Goal: Task Accomplishment & Management: Manage account settings

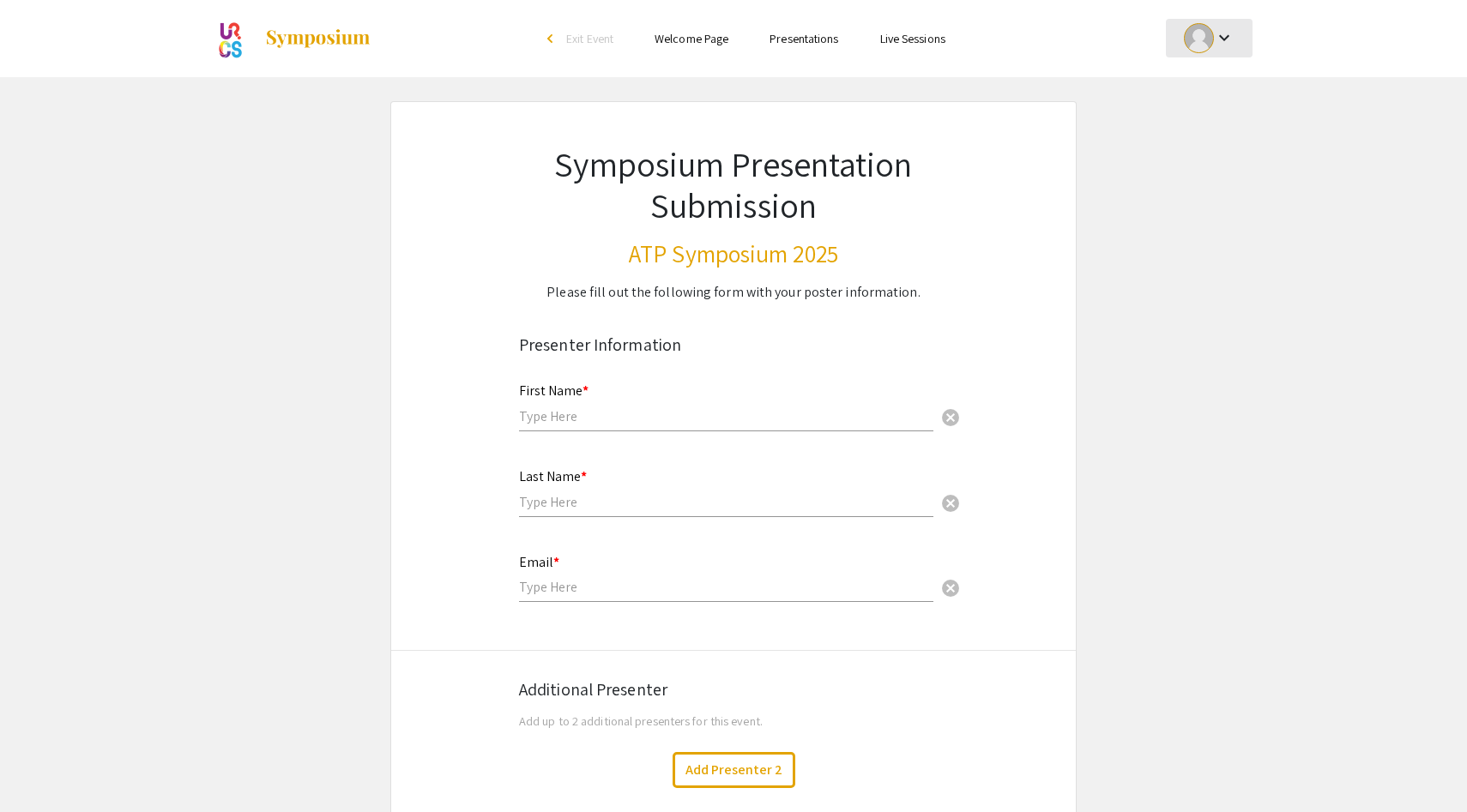
click at [1242, 37] on button "keyboard_arrow_down" at bounding box center [1209, 37] width 87 height 38
click at [1216, 83] on button "My Account" at bounding box center [1218, 85] width 106 height 41
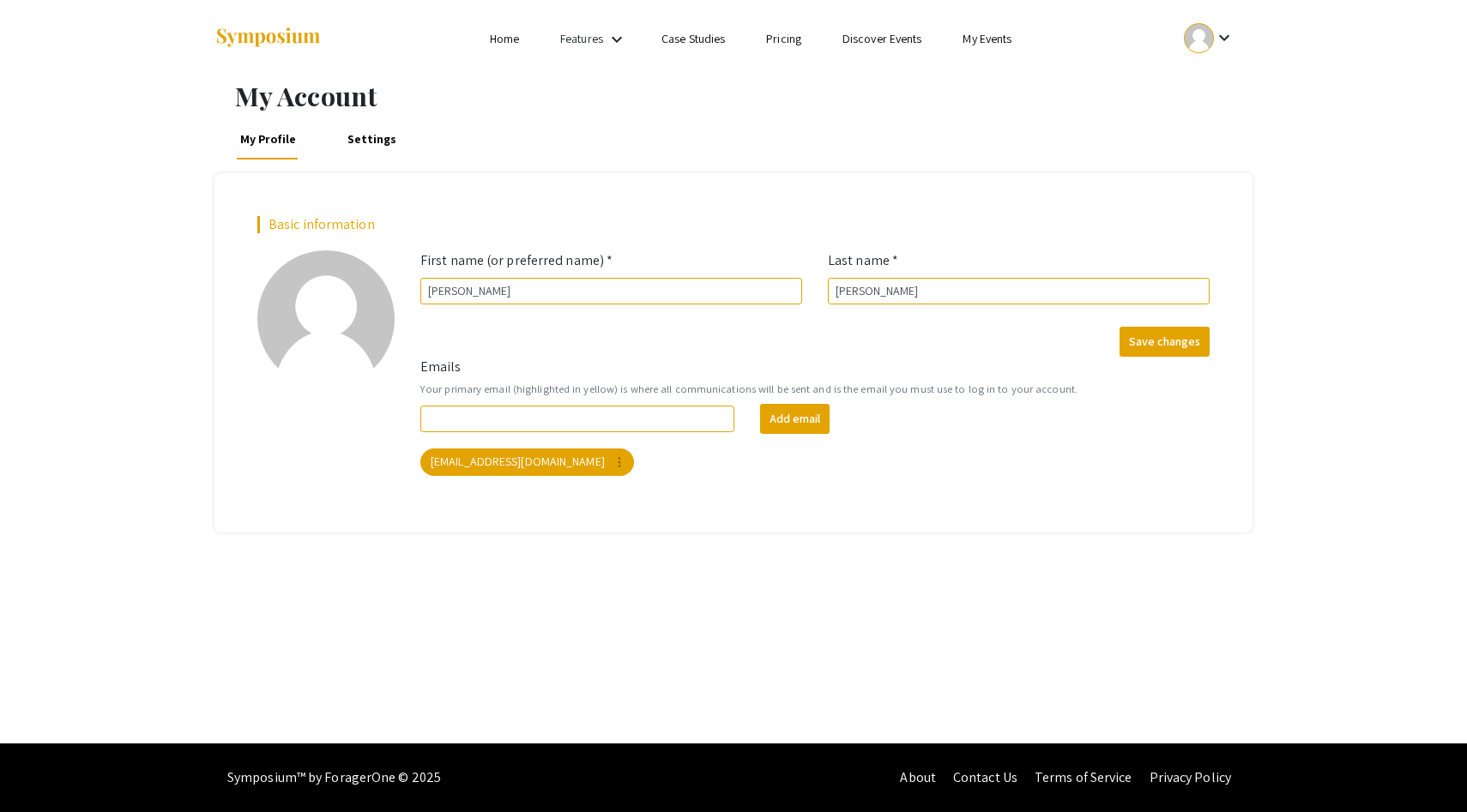
click at [1221, 37] on mat-icon "keyboard_arrow_down" at bounding box center [1224, 37] width 21 height 21
click at [1222, 126] on button "My Submissions" at bounding box center [1218, 126] width 106 height 41
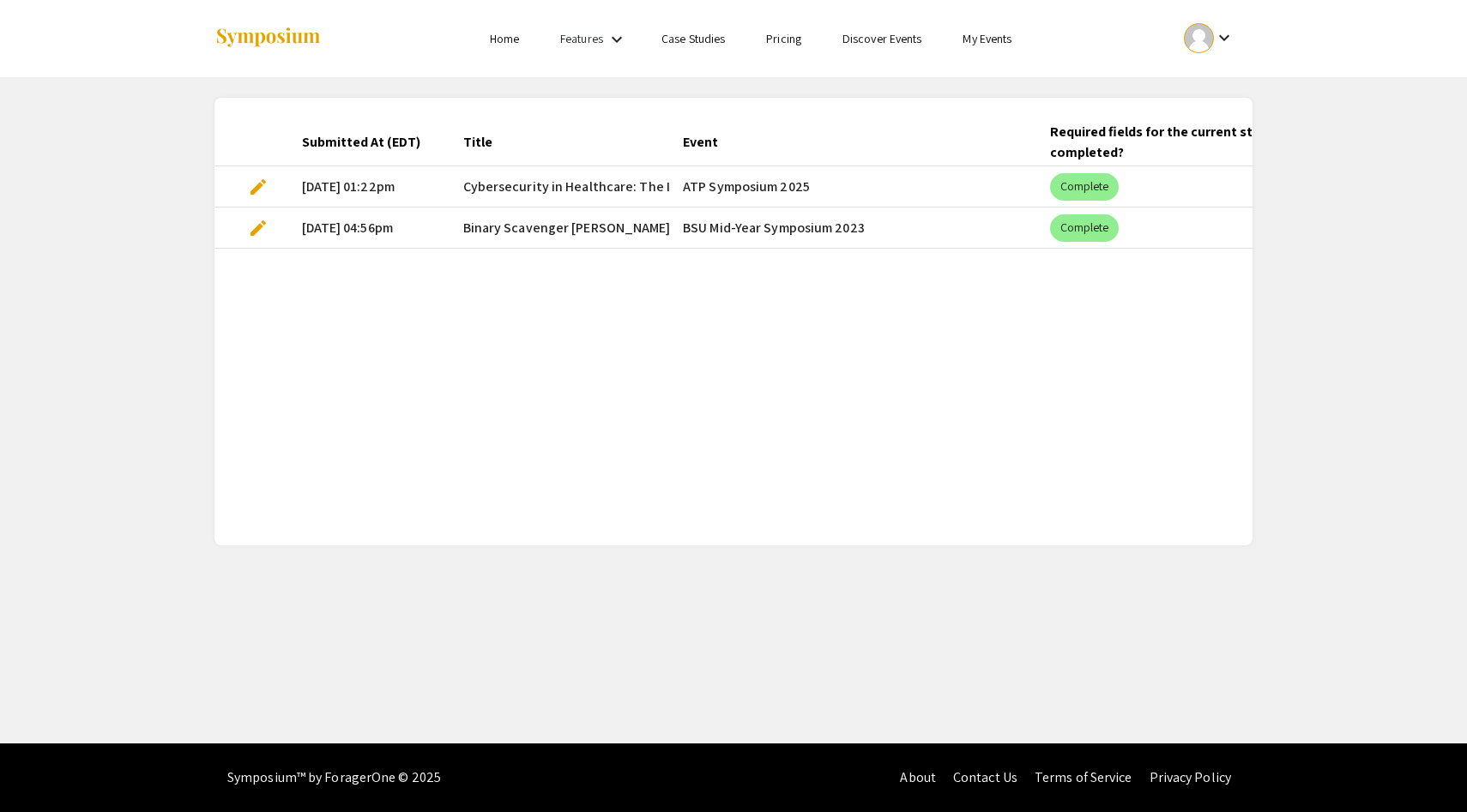
click at [250, 177] on span "edit" at bounding box center [258, 187] width 21 height 21
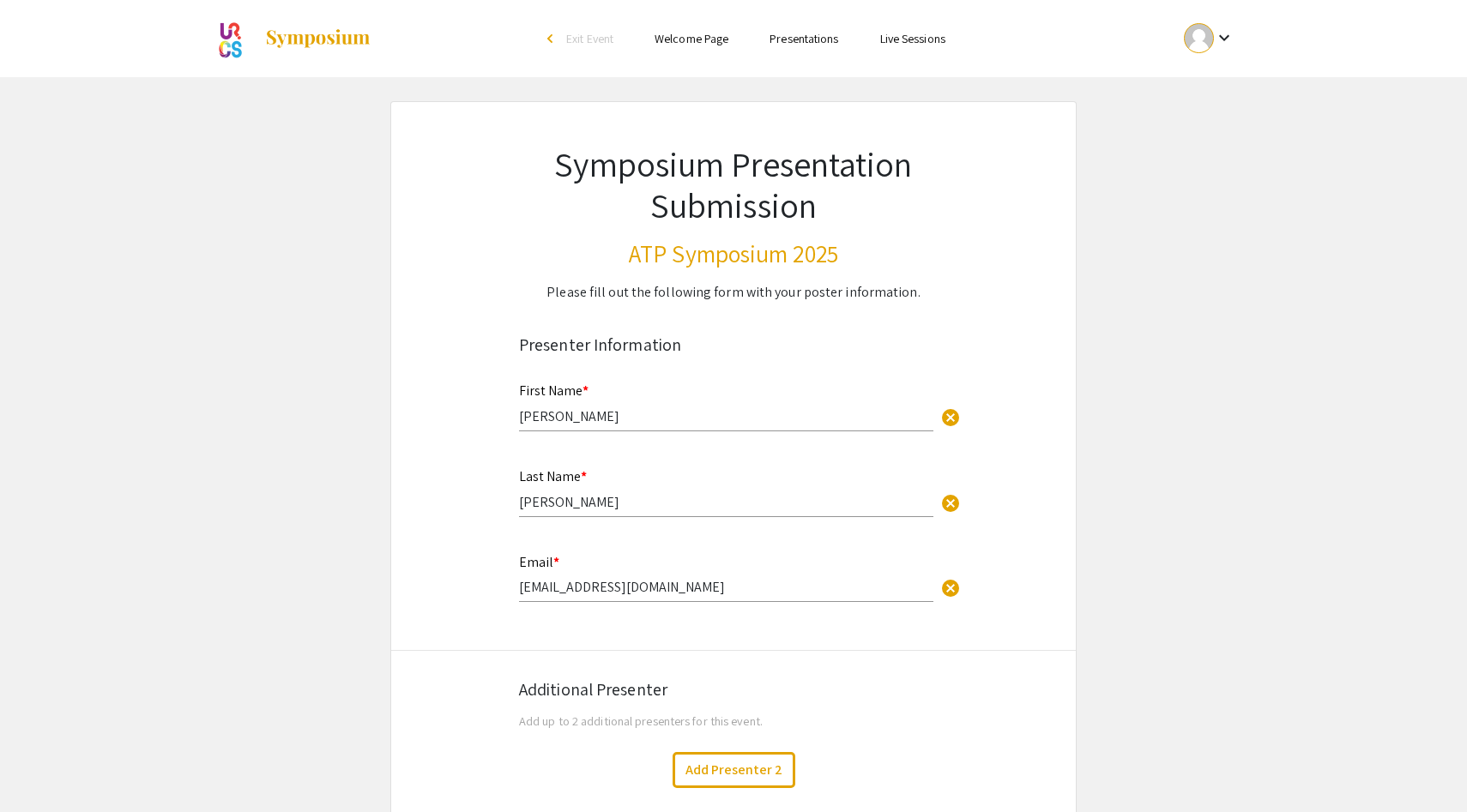
select select "custom"
type input "0"
select select "custom"
type input "1"
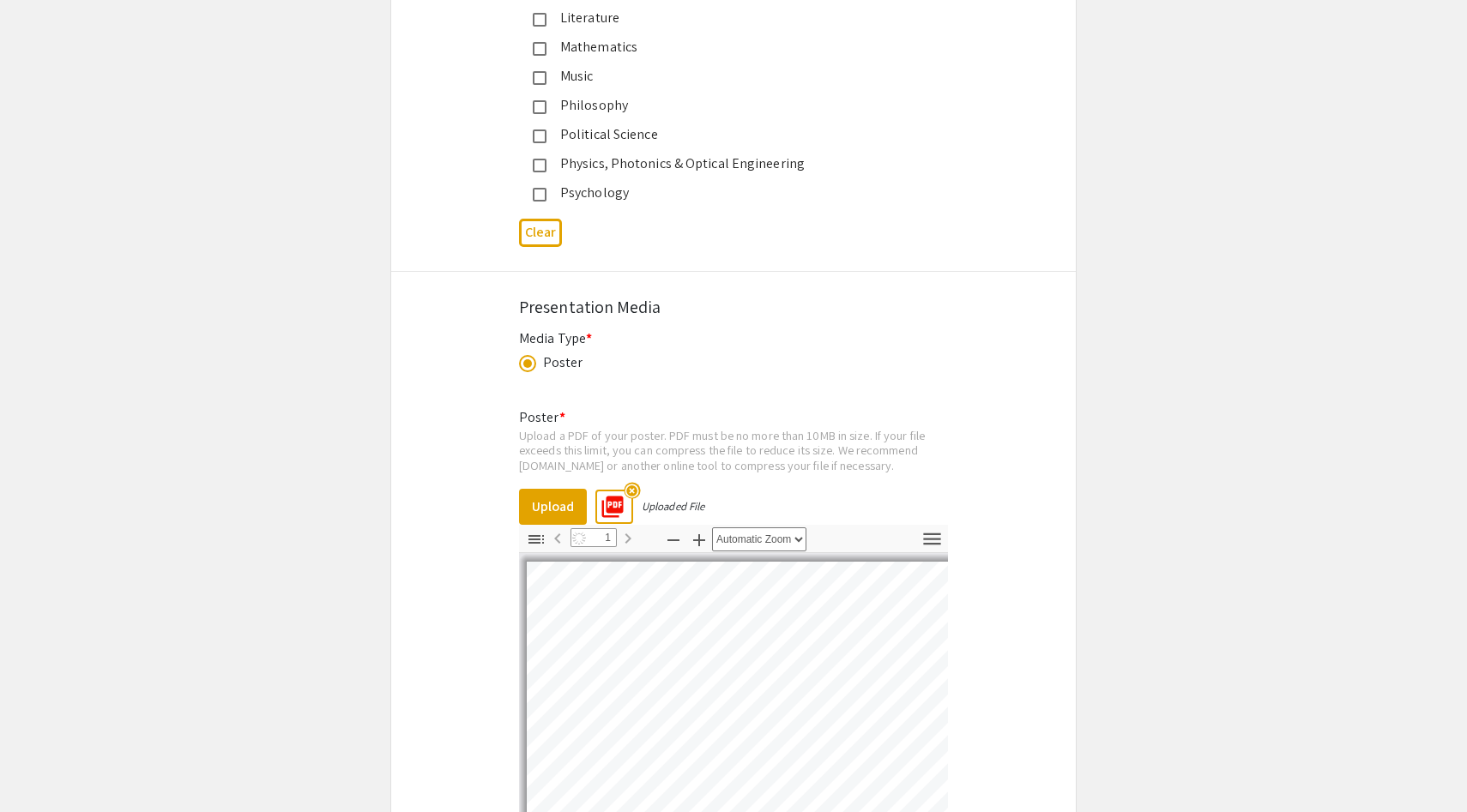
select select "custom"
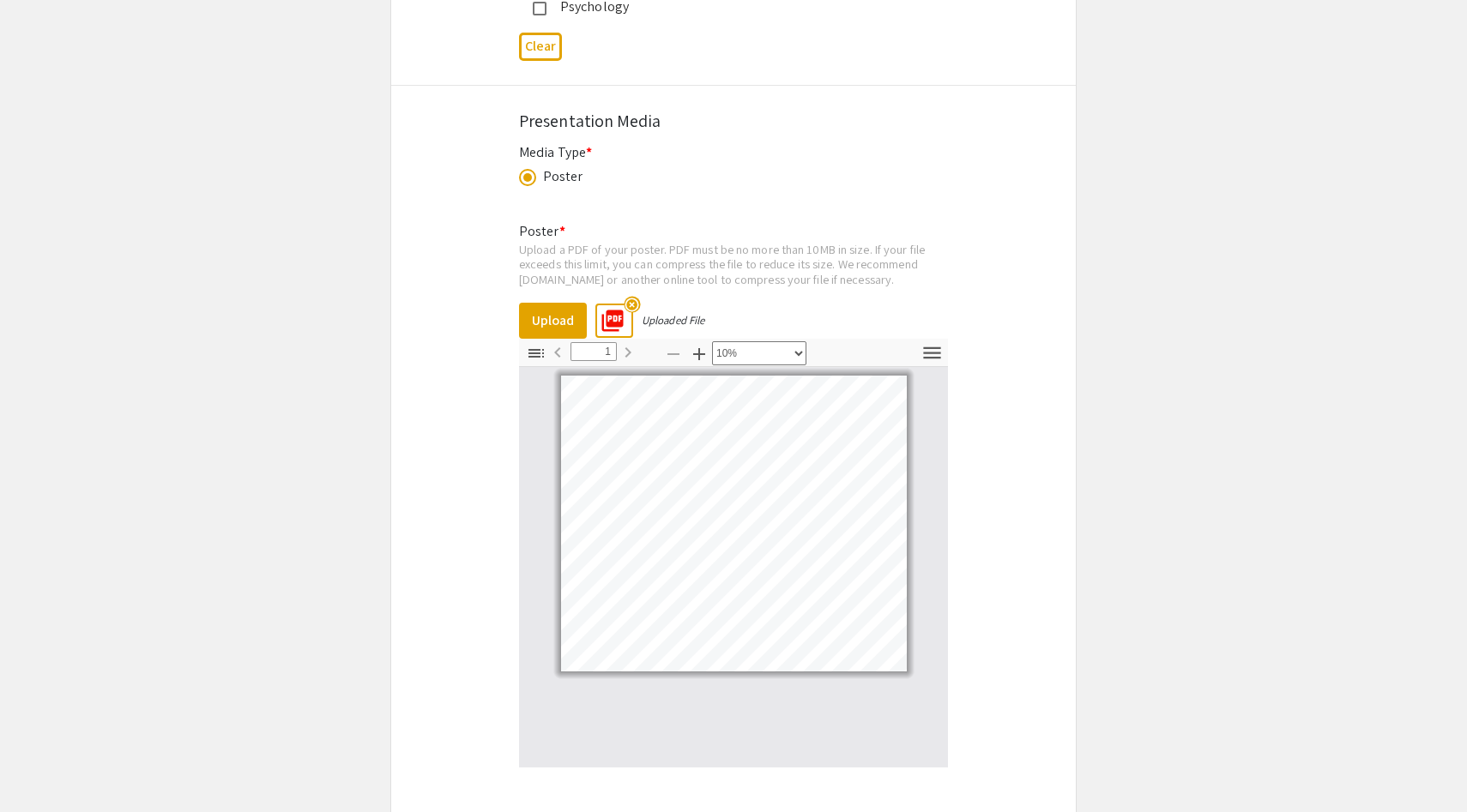
scroll to position [2499, 0]
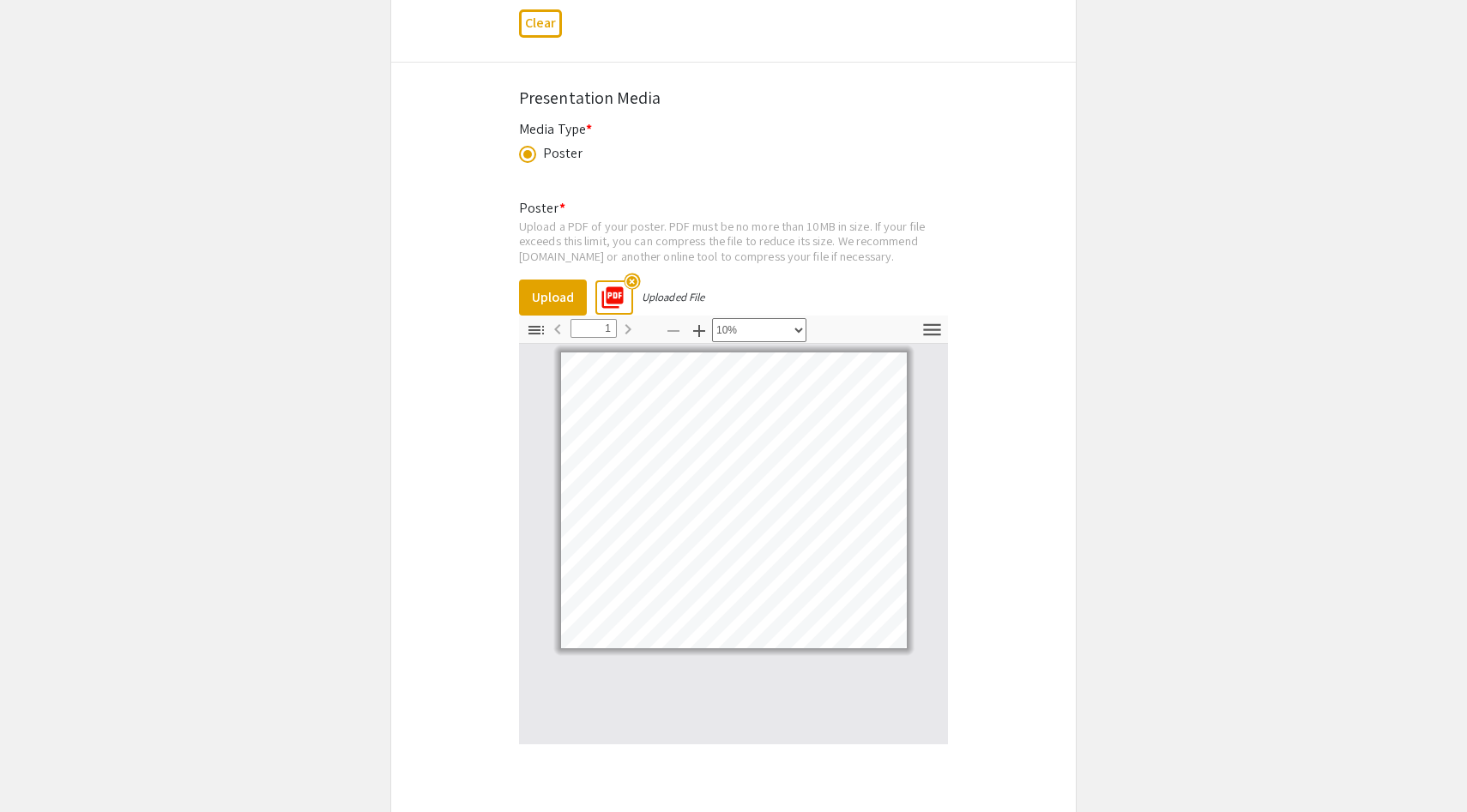
click at [629, 281] on mat-icon "highlight_off" at bounding box center [632, 281] width 16 height 16
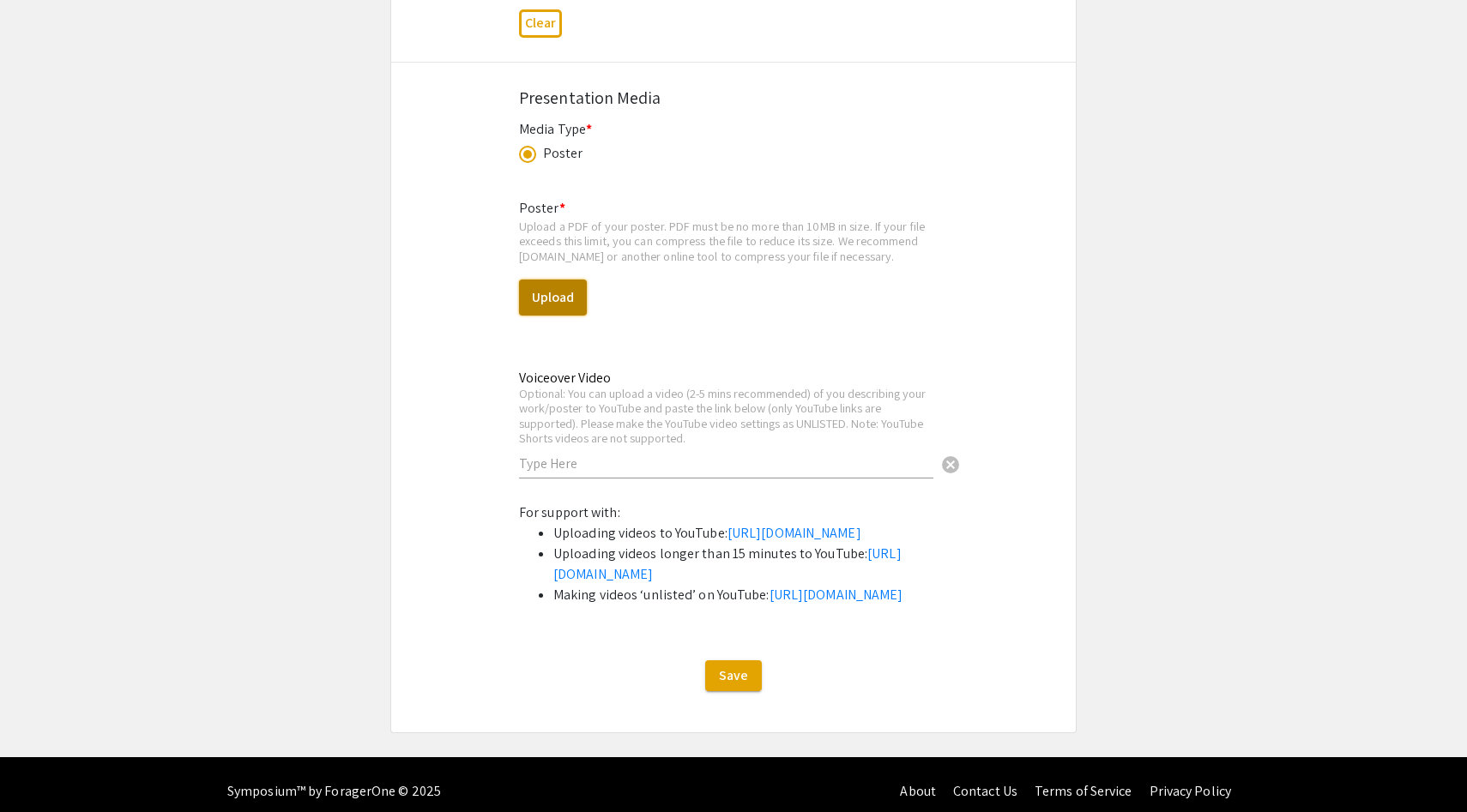
click at [553, 299] on button "Upload" at bounding box center [553, 297] width 67 height 36
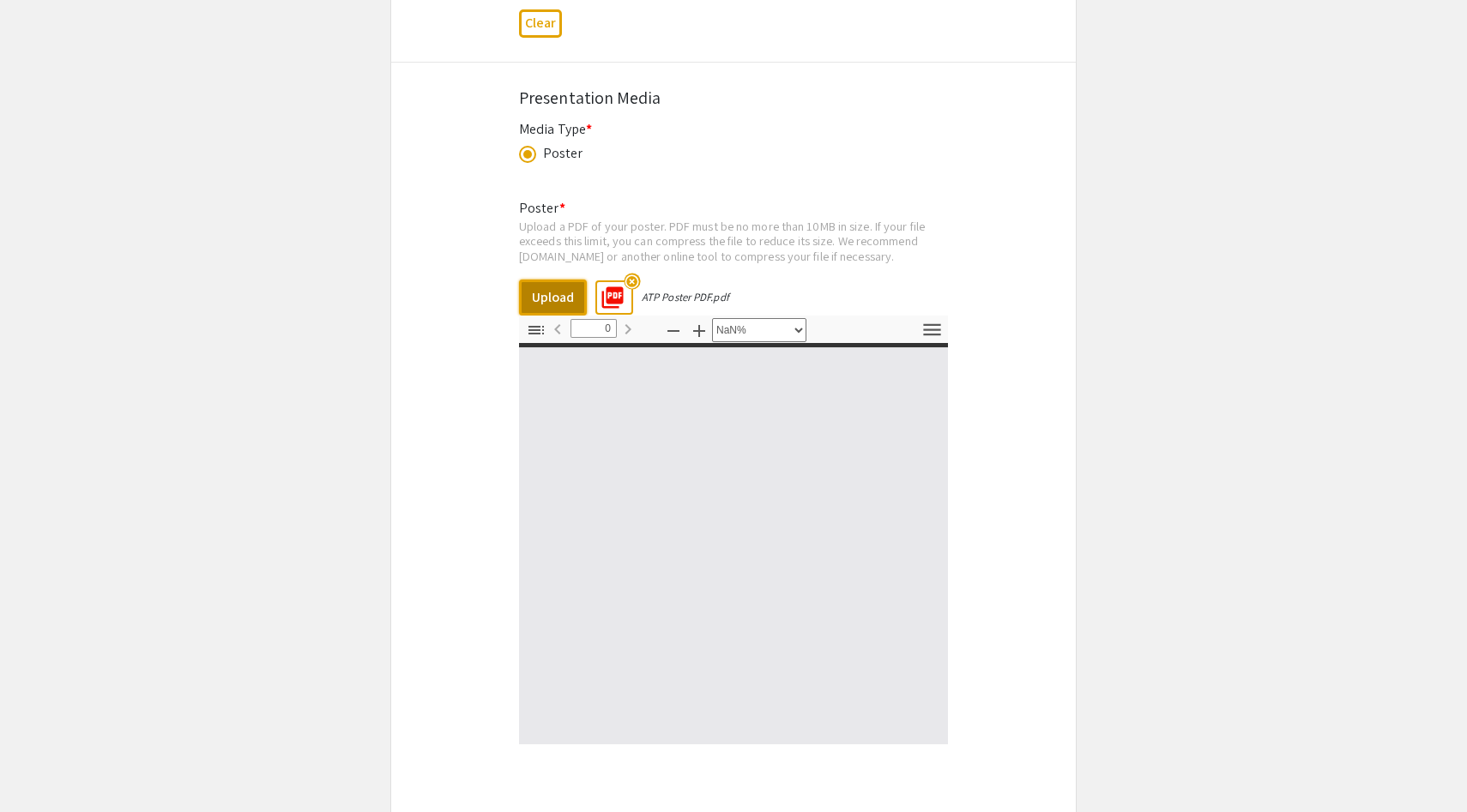
select select "auto"
type input "1"
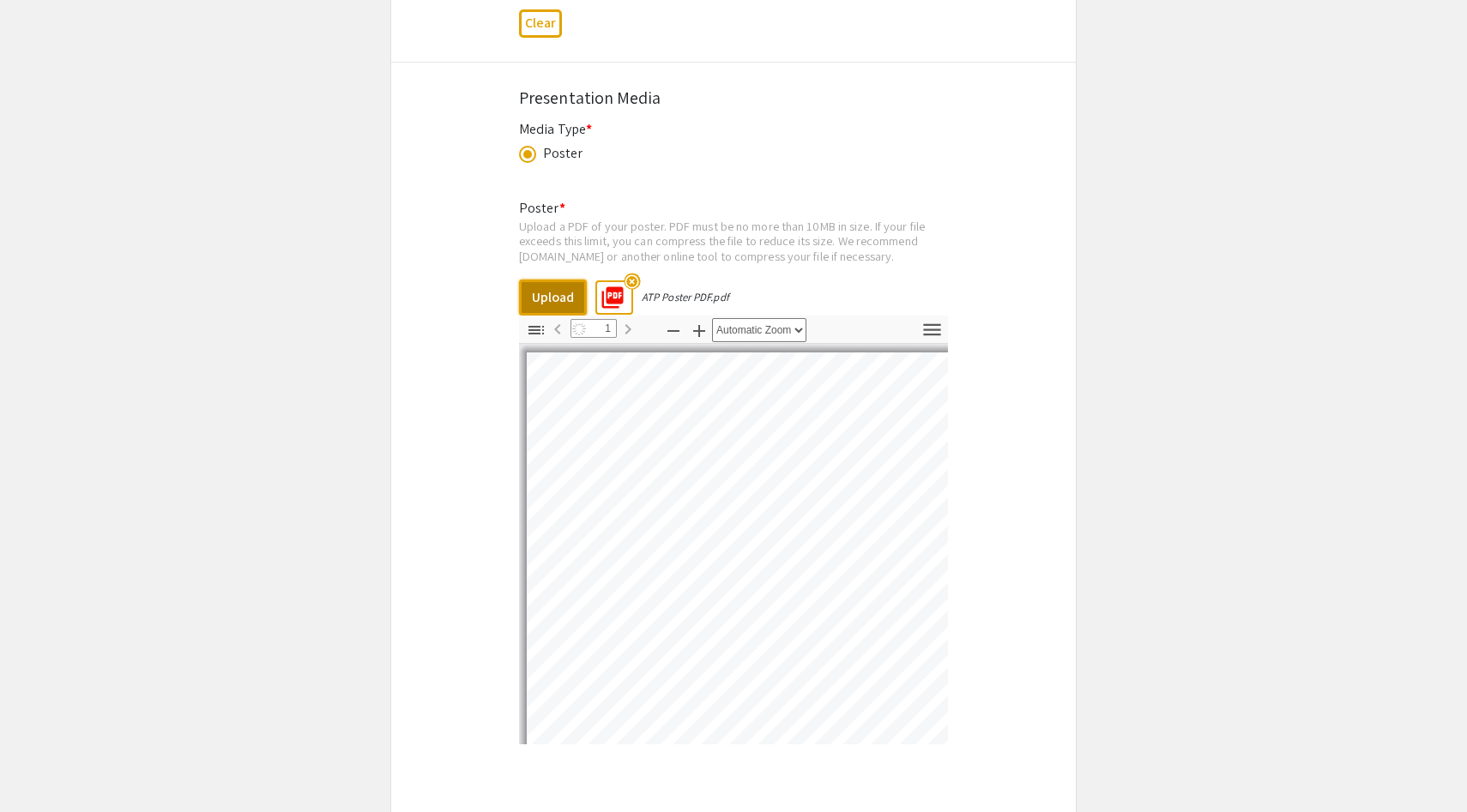
select select "auto"
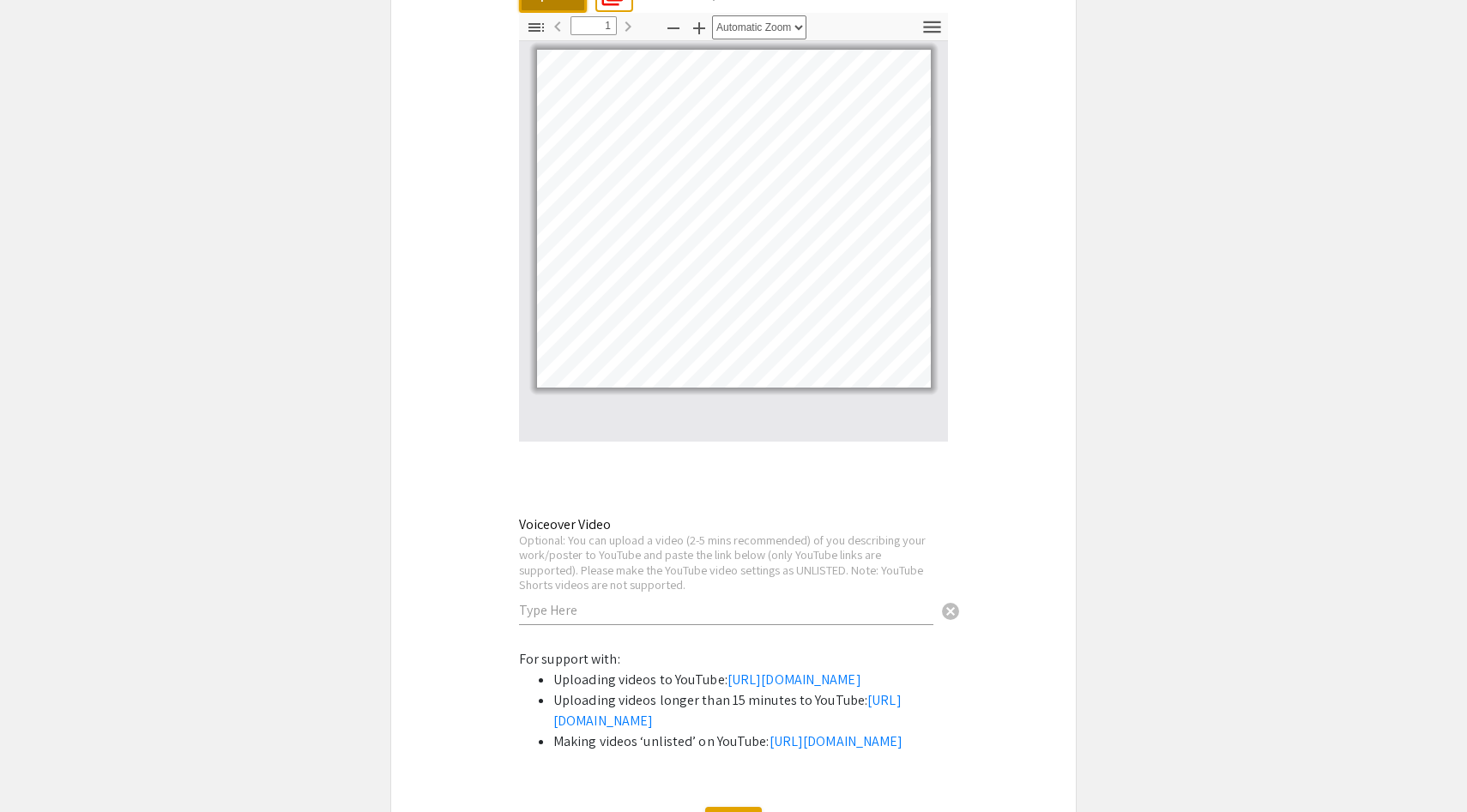
scroll to position [3067, 0]
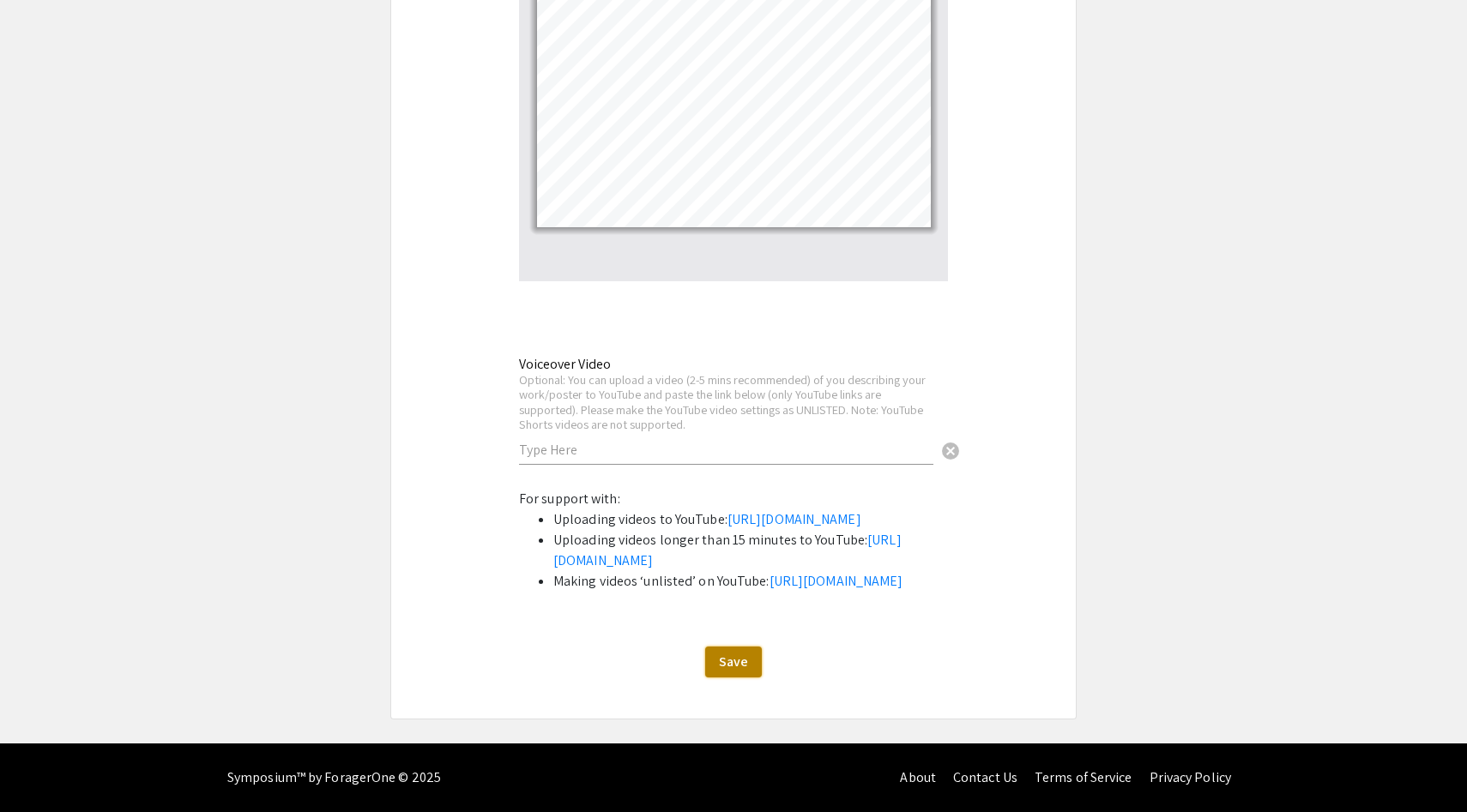
click at [744, 672] on button "Save" at bounding box center [734, 661] width 57 height 31
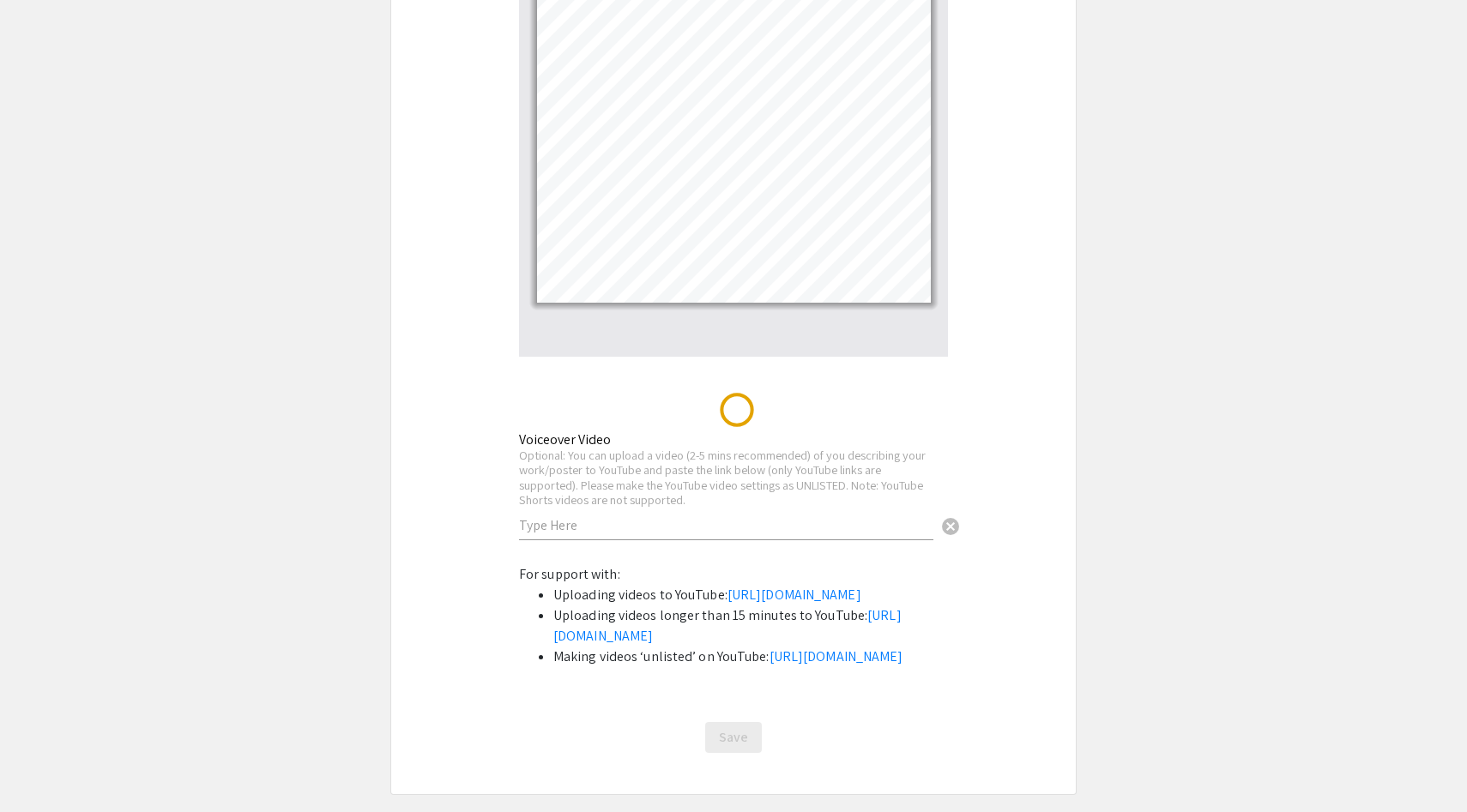
scroll to position [0, 0]
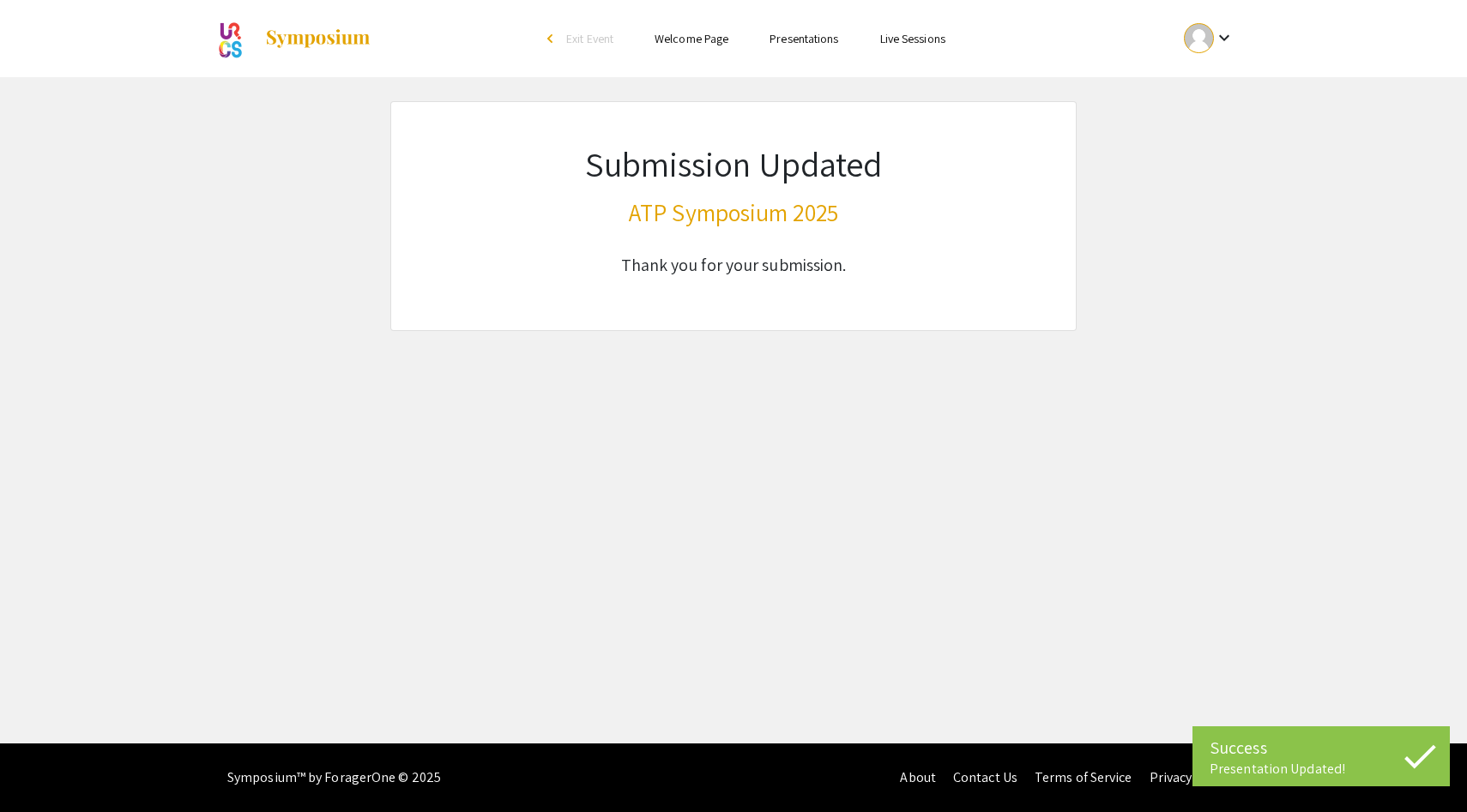
click at [824, 38] on link "Presentations" at bounding box center [803, 38] width 68 height 16
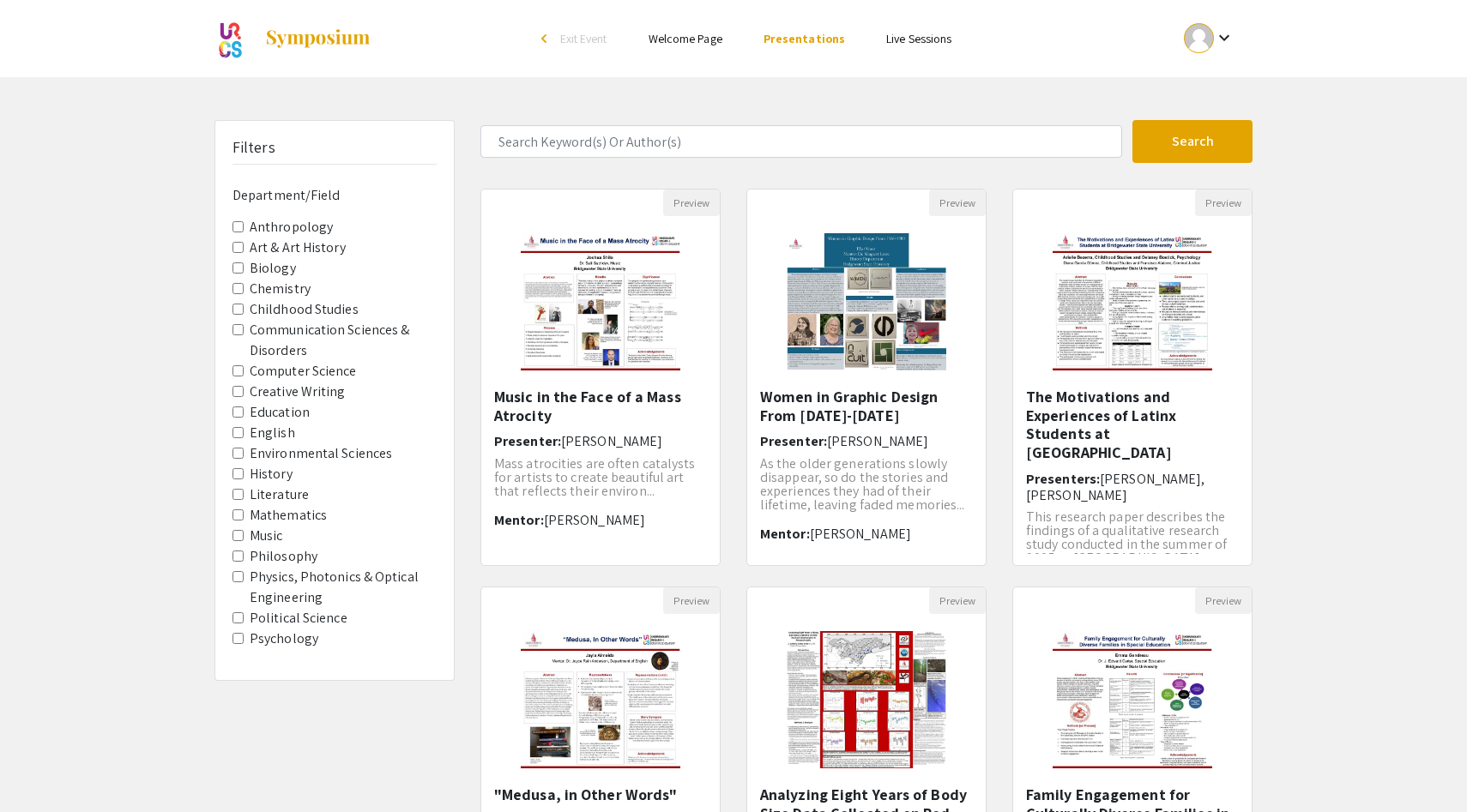
click at [239, 370] on Science "Computer Science" at bounding box center [238, 371] width 11 height 11
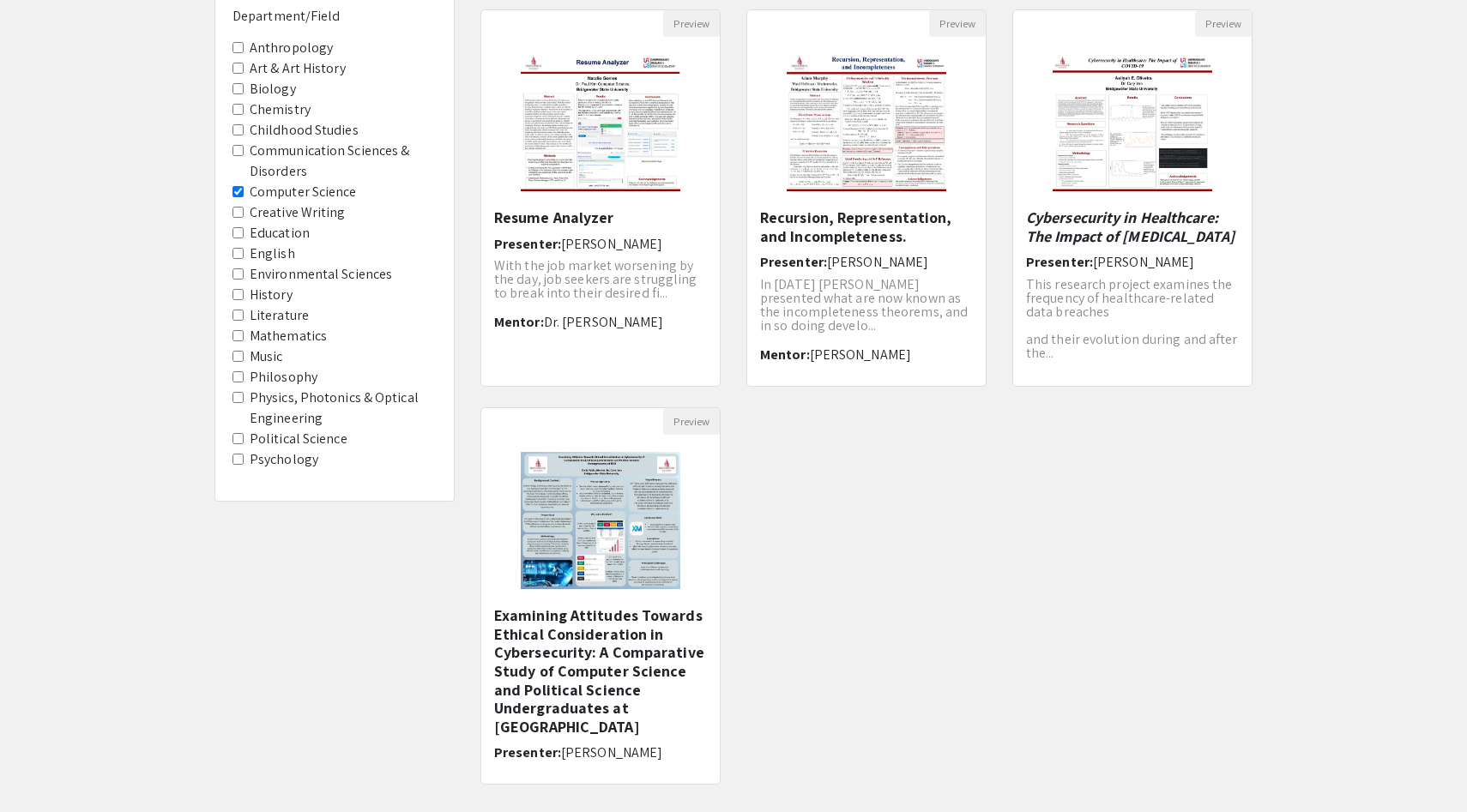
scroll to position [209, 0]
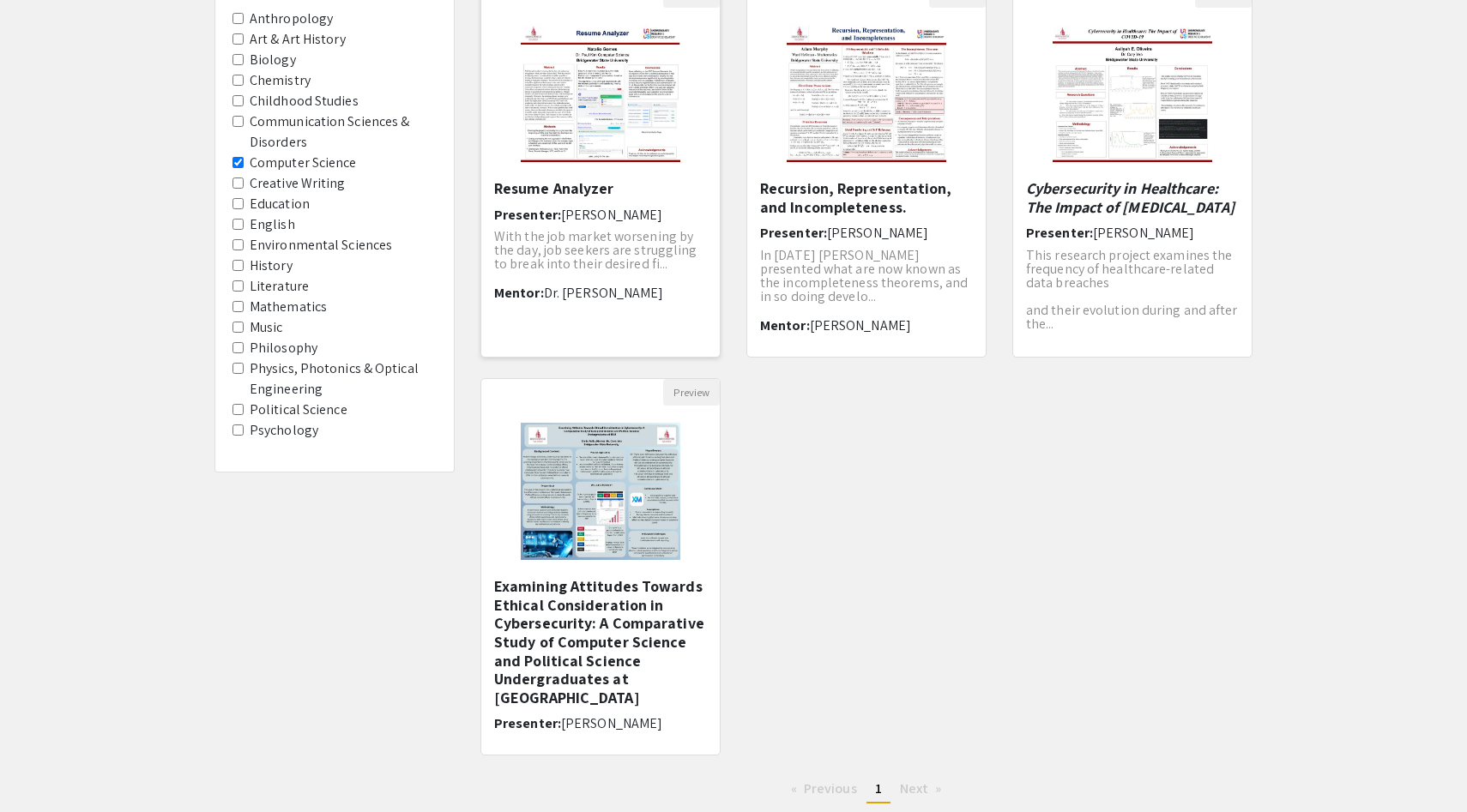
click at [610, 112] on img "Open Presentation <p>Resume Analyzer</p>" at bounding box center [601, 93] width 195 height 171
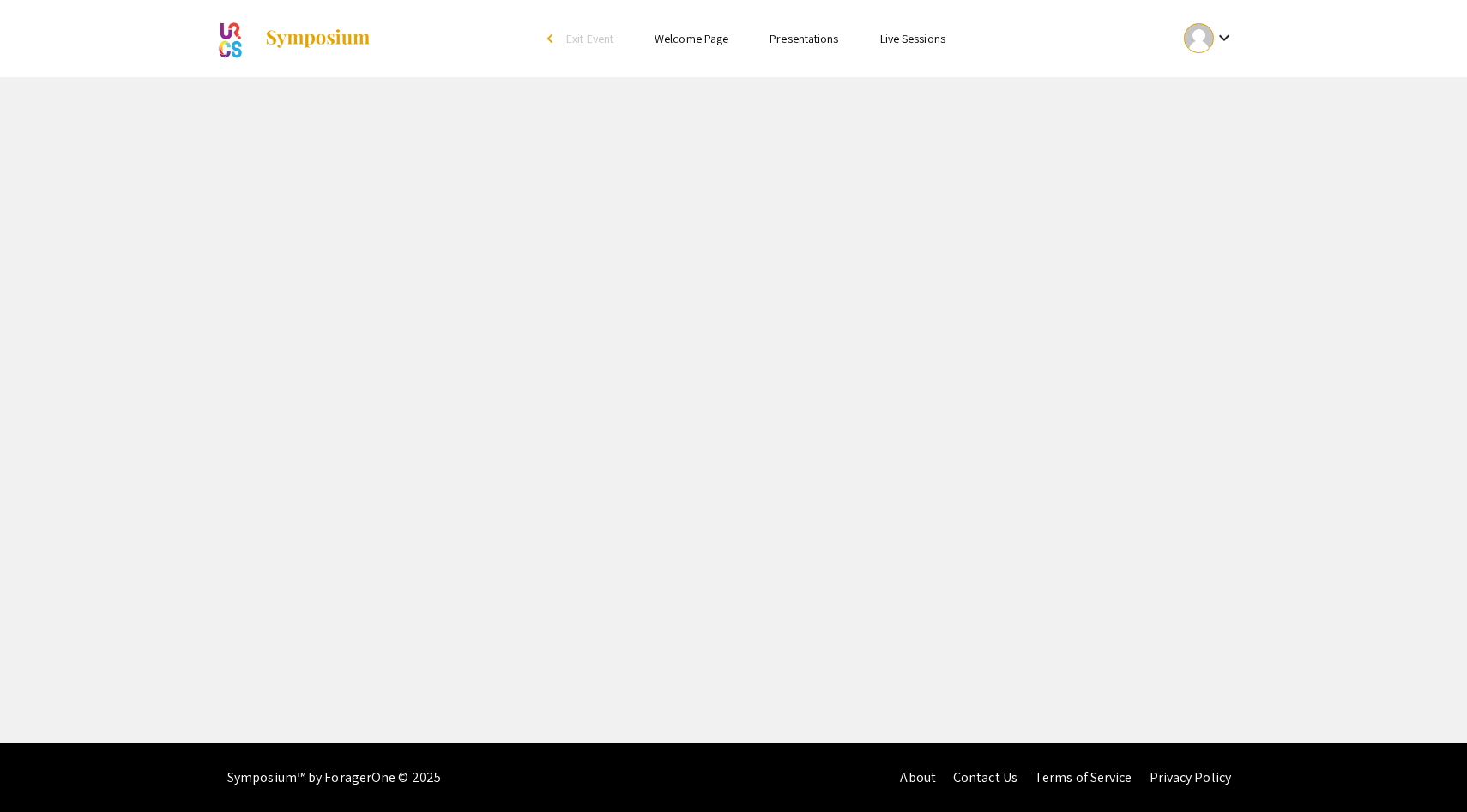
select select "custom"
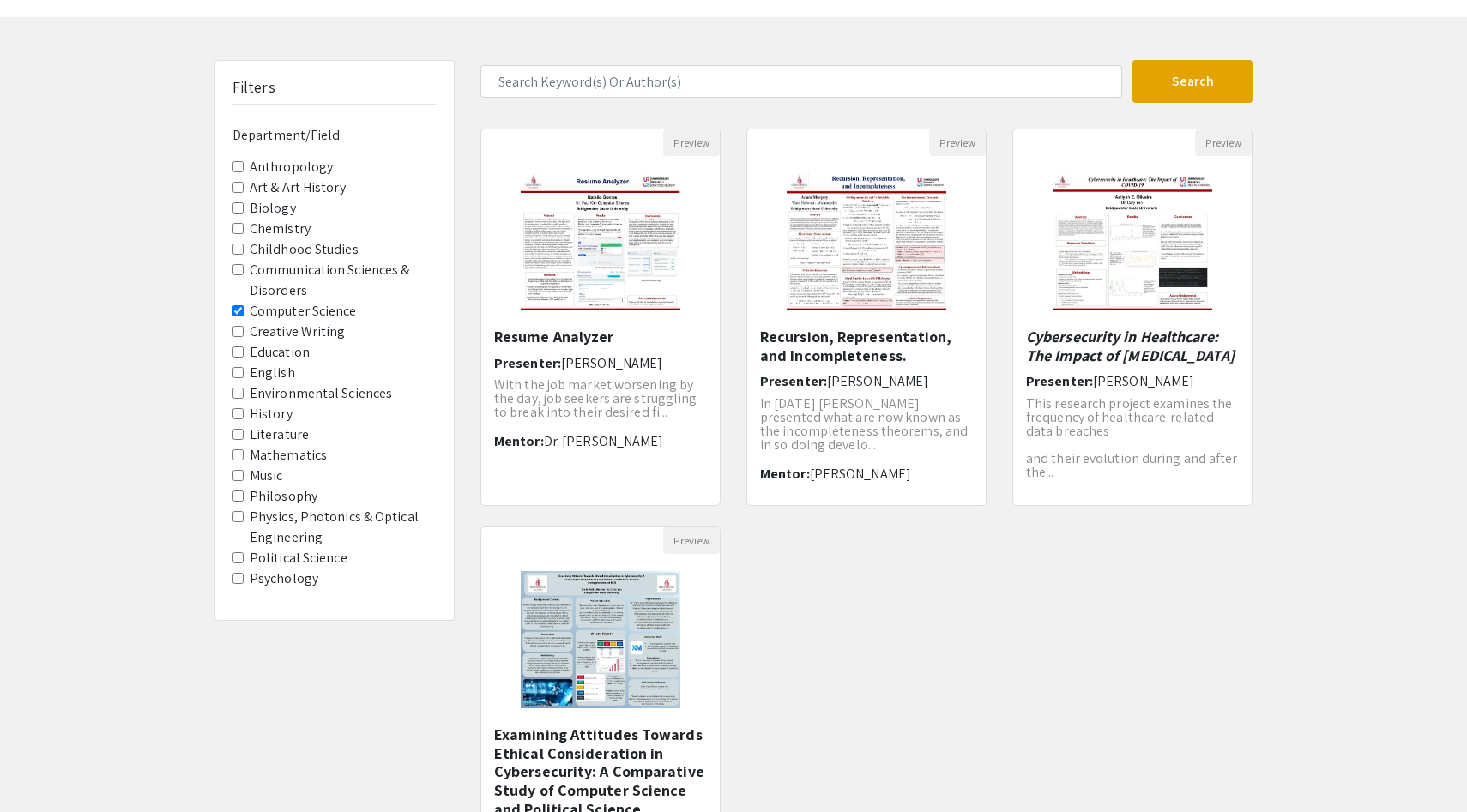
scroll to position [146, 0]
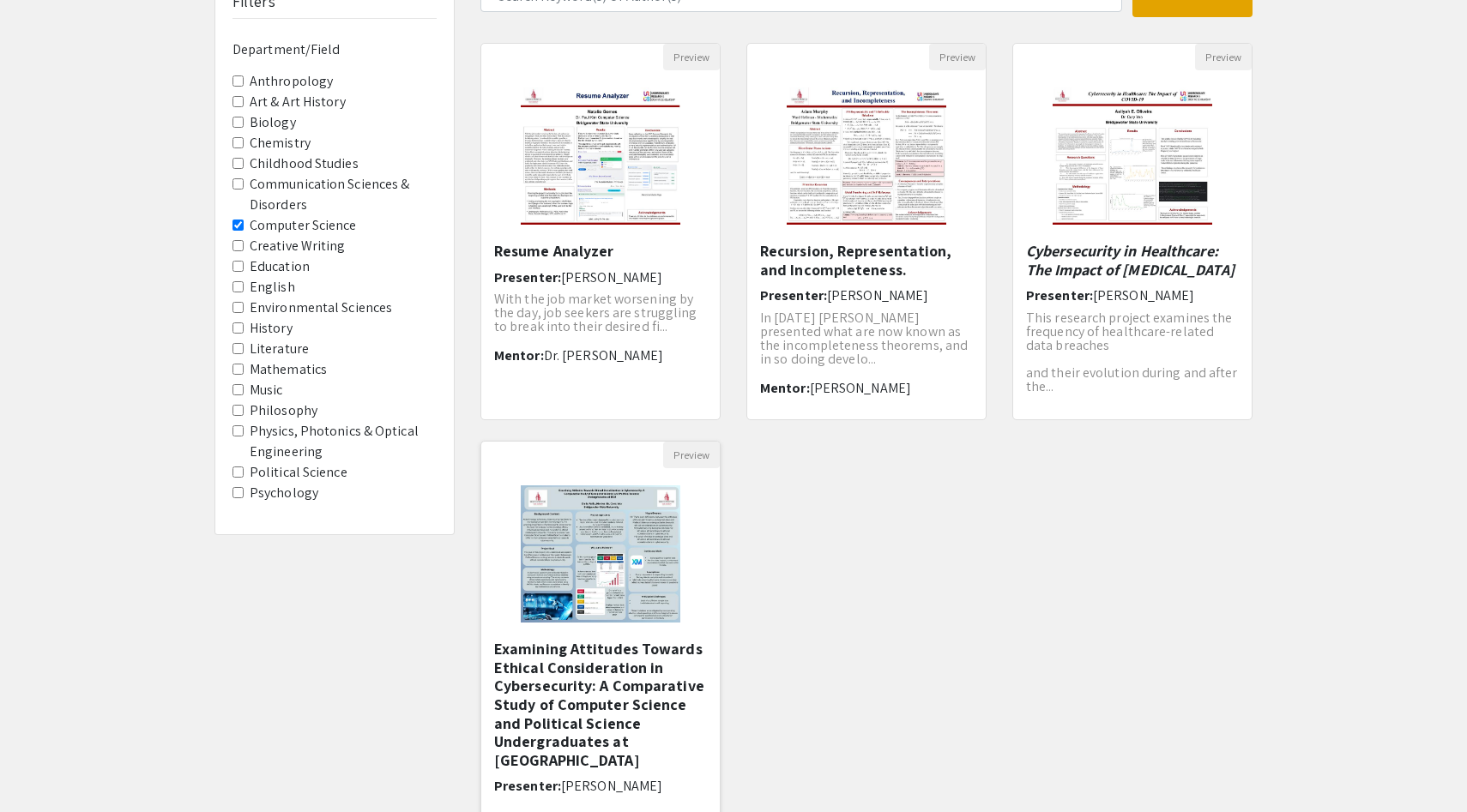
click at [644, 618] on img at bounding box center [601, 554] width 195 height 171
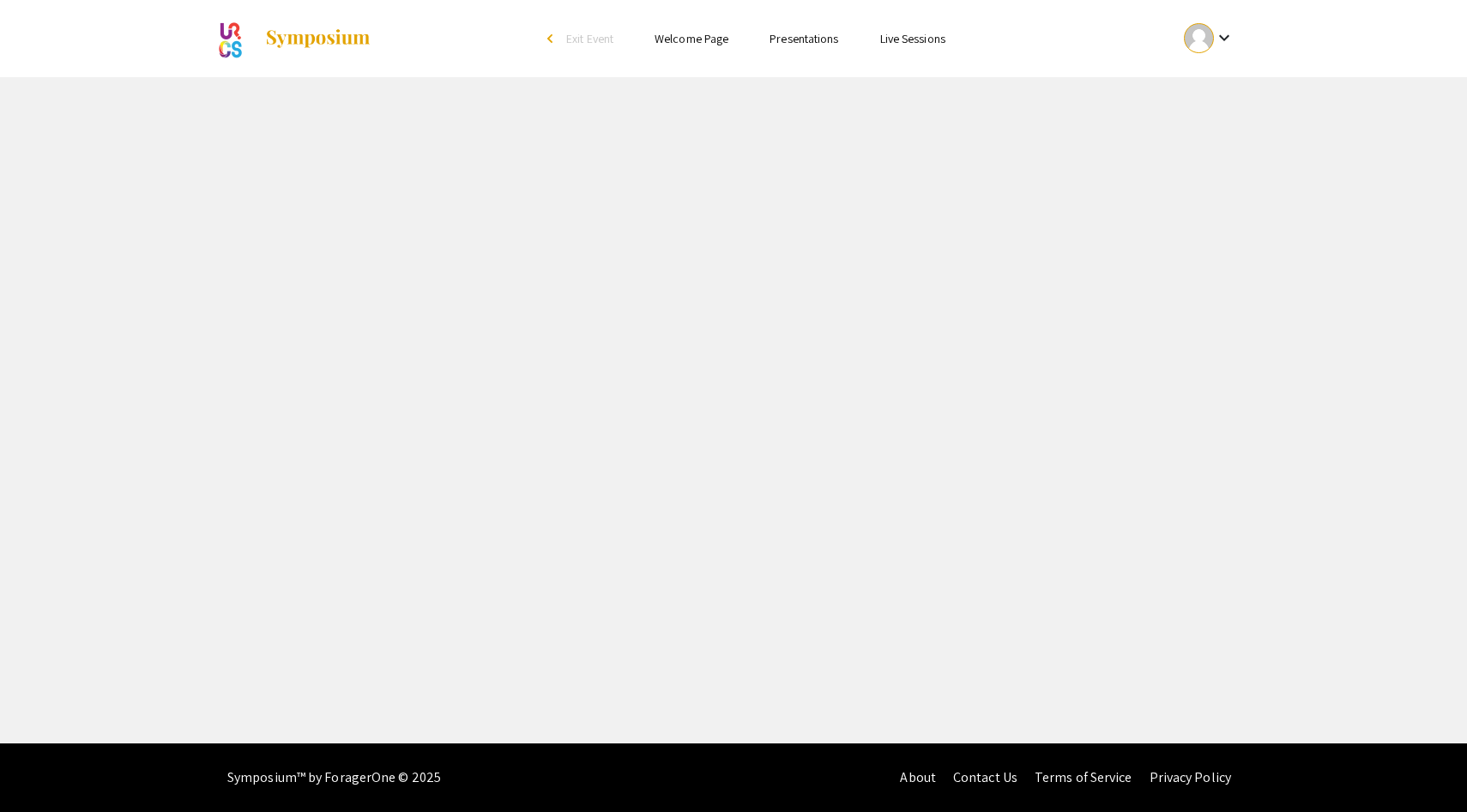
select select "custom"
